Goal: Check status: Check status

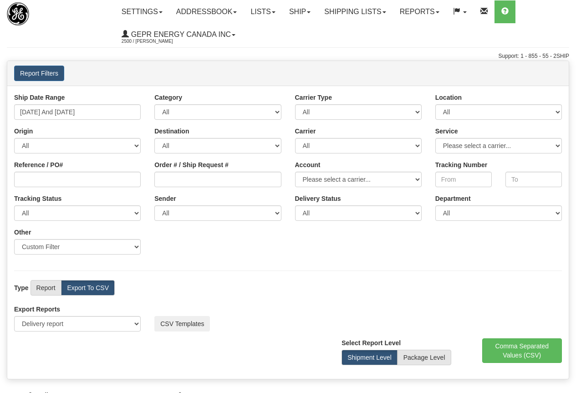
select select "211"
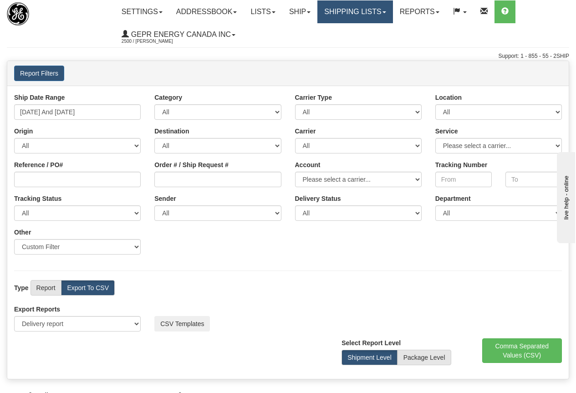
click at [369, 10] on link "Shipping lists" at bounding box center [355, 11] width 75 height 23
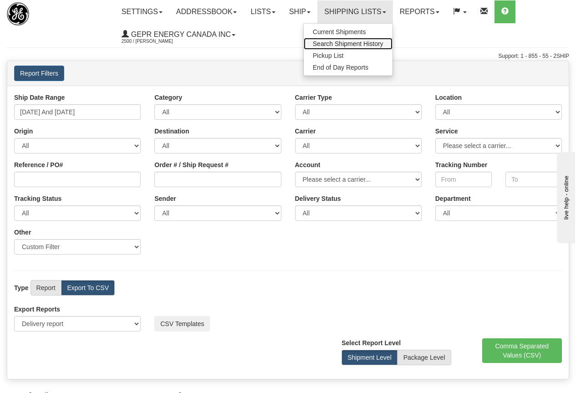
click at [353, 44] on span "Search Shipment History" at bounding box center [348, 43] width 71 height 7
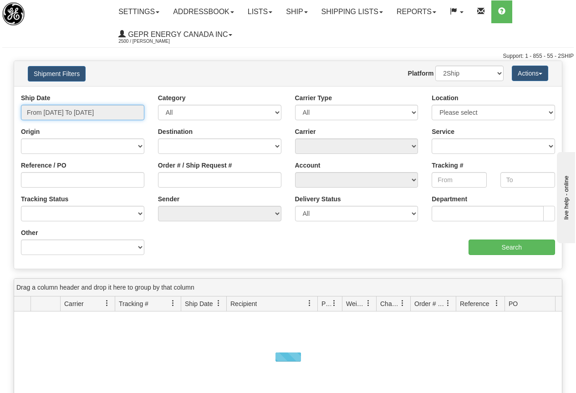
click at [80, 112] on input "From [DATE] To [DATE]" at bounding box center [82, 112] width 123 height 15
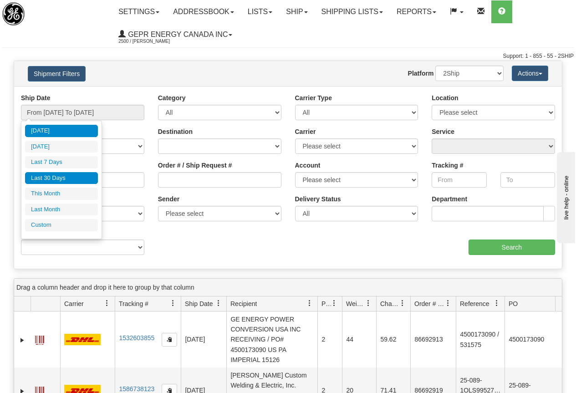
click at [51, 178] on li "Last 30 Days" at bounding box center [61, 178] width 73 height 12
type input "From [DATE] To [DATE]"
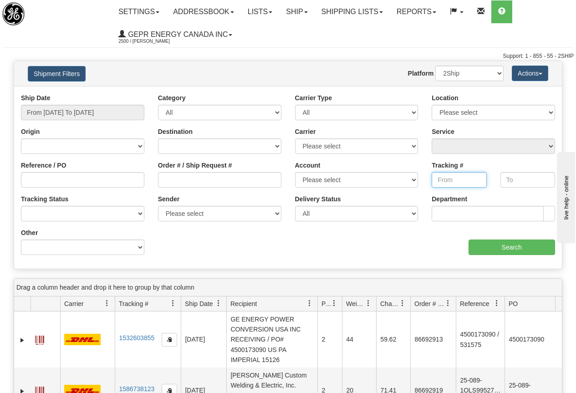
click at [453, 177] on input "Tracking #" at bounding box center [459, 179] width 55 height 15
paste input "8455335523"
type input "8455335523"
click at [511, 248] on input "Search" at bounding box center [512, 247] width 87 height 15
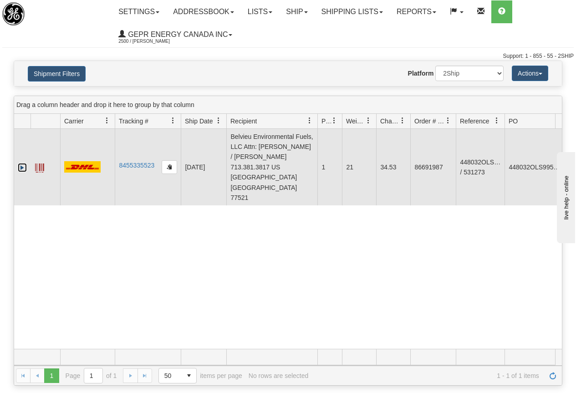
click at [22, 163] on link "Expand" at bounding box center [22, 167] width 9 height 9
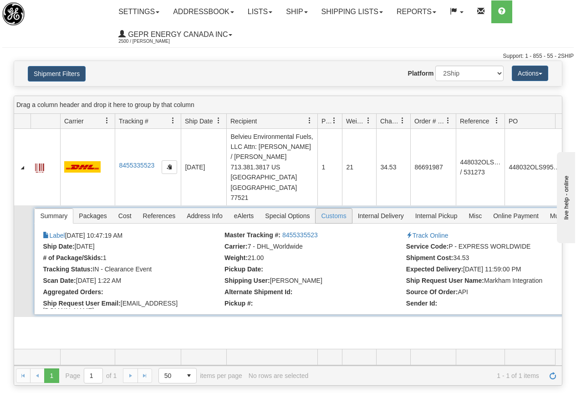
click at [336, 209] on span "Customs" at bounding box center [334, 216] width 36 height 15
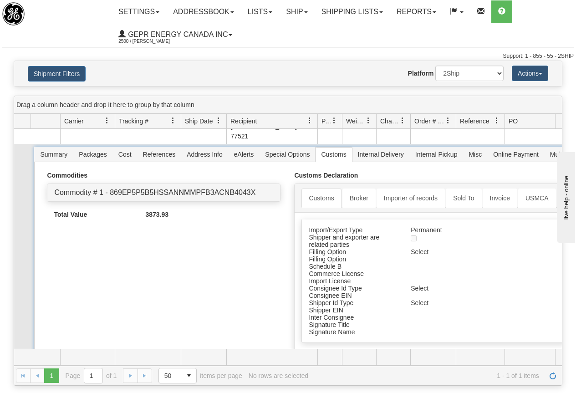
scroll to position [67, 0]
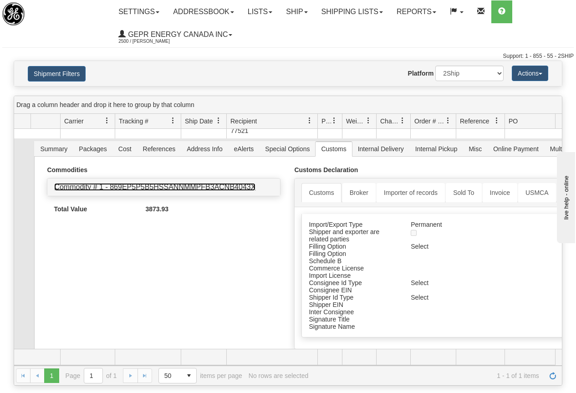
click at [196, 183] on link "Commodity # 1 - 869EP5P5B5HSSANNMMPFB3ACNB4043X" at bounding box center [154, 187] width 201 height 8
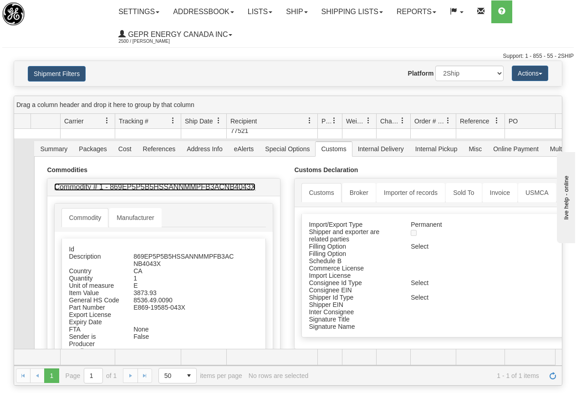
scroll to position [113, 0]
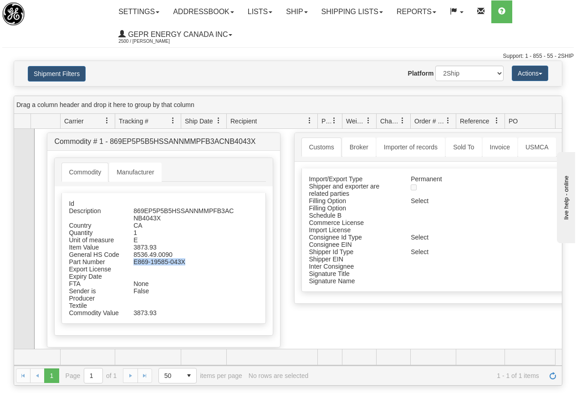
drag, startPoint x: 134, startPoint y: 241, endPoint x: 186, endPoint y: 240, distance: 52.0
click at [186, 258] on div "E869-19585-043X" at bounding box center [185, 261] width 116 height 7
copy div "E869-19585-043X"
